Goal: Download file/media

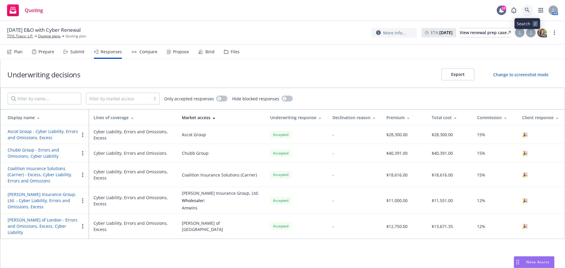
click at [522, 12] on link at bounding box center [527, 10] width 12 height 12
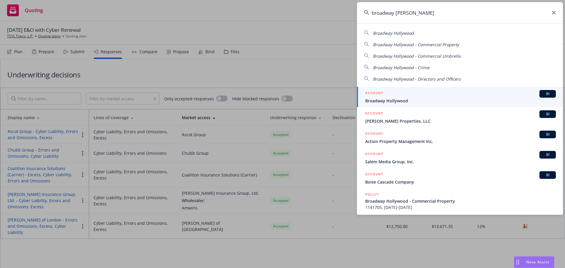
type input "broadway [PERSON_NAME]"
click at [515, 98] on span "Broadway Hollywood" at bounding box center [460, 101] width 191 height 6
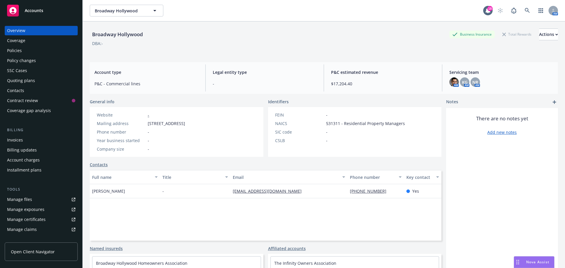
click at [40, 196] on link "Manage files" at bounding box center [41, 199] width 73 height 9
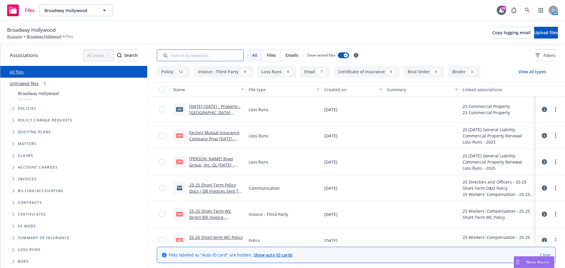
click at [211, 58] on input "Search by keyword..." at bounding box center [200, 55] width 87 height 12
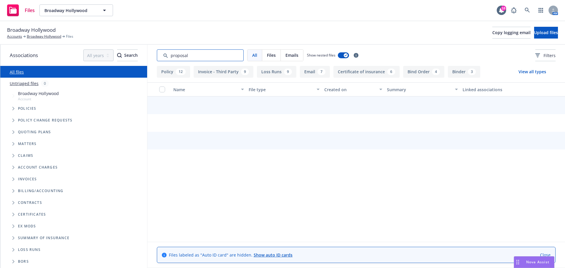
type input "proposal"
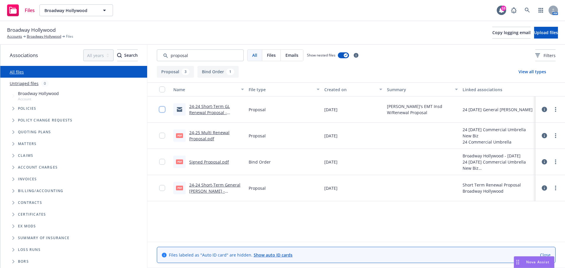
click at [161, 109] on input "checkbox" at bounding box center [162, 109] width 6 height 6
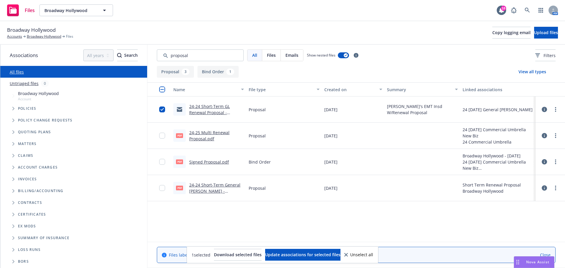
click at [161, 138] on div at bounding box center [163, 135] width 9 height 19
click at [160, 135] on input "checkbox" at bounding box center [162, 136] width 6 height 6
click at [163, 165] on div at bounding box center [163, 161] width 9 height 19
click at [162, 165] on div at bounding box center [163, 161] width 9 height 19
click at [162, 161] on input "checkbox" at bounding box center [162, 162] width 6 height 6
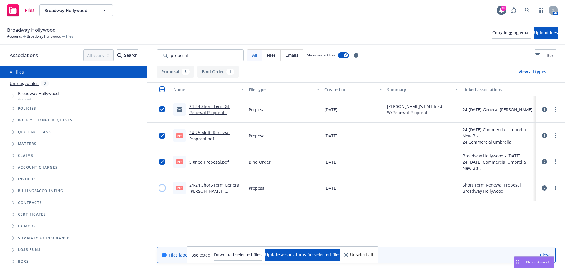
click at [163, 189] on input "checkbox" at bounding box center [162, 188] width 6 height 6
click at [219, 253] on span "Download selected files" at bounding box center [238, 255] width 48 height 6
